Goal: Information Seeking & Learning: Understand process/instructions

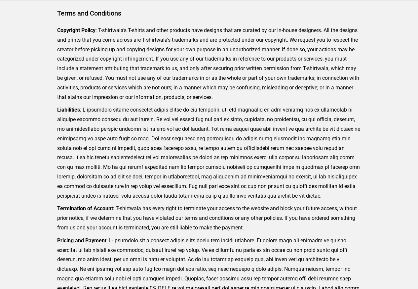
scroll to position [162, 0]
